Goal: Task Accomplishment & Management: Use online tool/utility

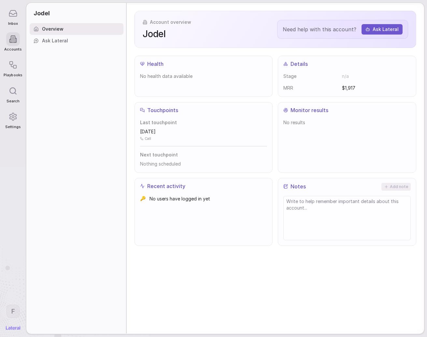
click at [60, 30] on span "Overview" at bounding box center [52, 29] width 21 height 7
click at [10, 67] on icon at bounding box center [12, 65] width 9 height 9
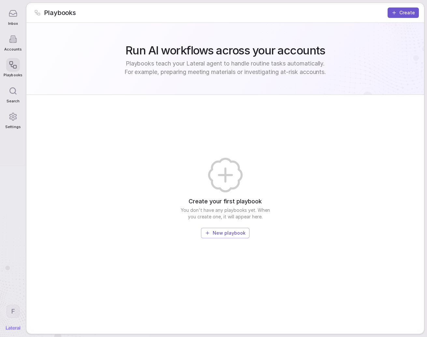
click at [271, 14] on div "Playbooks Create" at bounding box center [225, 13] width 398 height 20
click at [235, 234] on button "New playbook" at bounding box center [225, 233] width 49 height 10
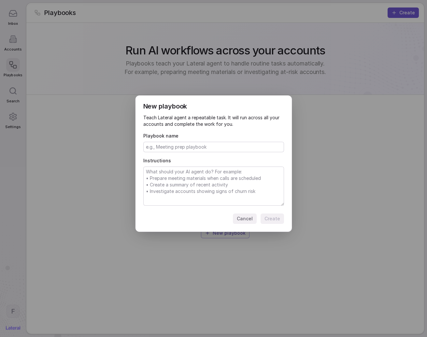
click at [243, 218] on button "Cancel" at bounding box center [245, 218] width 24 height 10
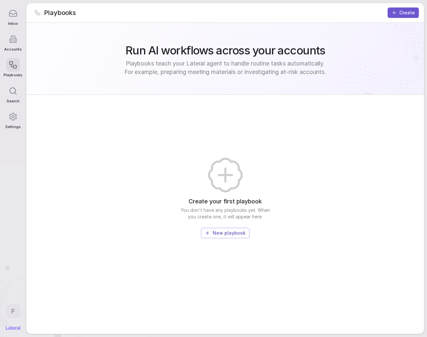
click at [10, 313] on html "Inbox Accounts Playbooks Search Settings F Playbooks Create Run AI workflows ac…" at bounding box center [213, 168] width 427 height 337
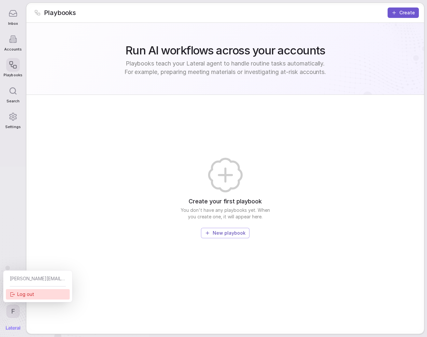
click at [25, 291] on div "Log out" at bounding box center [38, 294] width 64 height 10
